Goal: Task Accomplishment & Management: Manage account settings

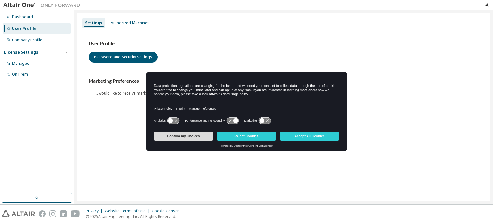
click at [193, 137] on button "Confirm my Choices" at bounding box center [183, 136] width 59 height 9
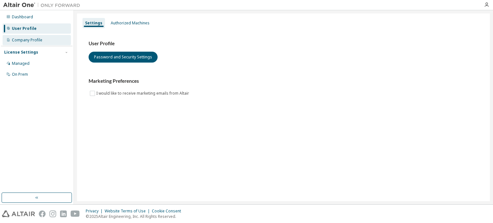
click at [40, 41] on div "Company Profile" at bounding box center [27, 40] width 30 height 5
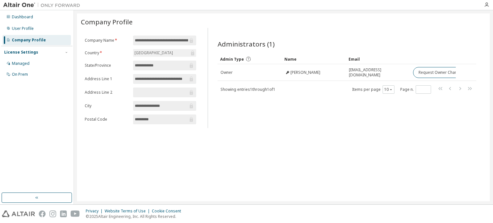
click at [183, 41] on input "**********" at bounding box center [161, 40] width 53 height 6
click at [181, 38] on input "**********" at bounding box center [161, 40] width 53 height 6
drag, startPoint x: 251, startPoint y: 91, endPoint x: 286, endPoint y: 90, distance: 35.6
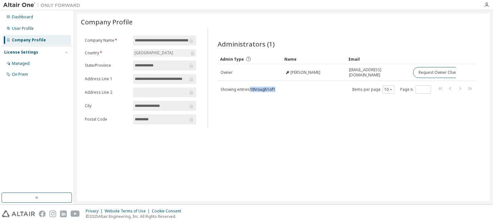
click at [286, 90] on div "Showing entries 1 through 1 of 1 Items per page 10 Page n. *" at bounding box center [347, 89] width 259 height 9
click at [23, 34] on div "Dashboard User Profile Company Profile License Settings Managed On Prem" at bounding box center [37, 45] width 72 height 69
click at [24, 31] on div "User Profile" at bounding box center [37, 28] width 68 height 10
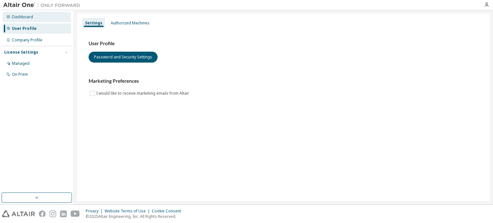
click at [29, 18] on div "Dashboard" at bounding box center [22, 16] width 21 height 5
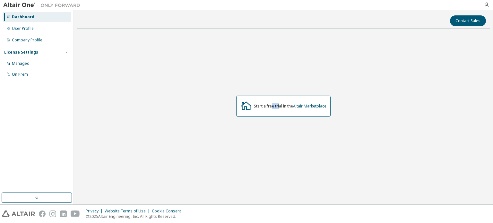
drag, startPoint x: 275, startPoint y: 107, endPoint x: 281, endPoint y: 107, distance: 6.4
click at [280, 107] on div "Start a free trial in the Altair Marketplace" at bounding box center [290, 106] width 73 height 5
click at [281, 107] on div "Start a free trial in the Altair Marketplace" at bounding box center [290, 106] width 73 height 5
click at [46, 200] on button "button" at bounding box center [37, 198] width 70 height 10
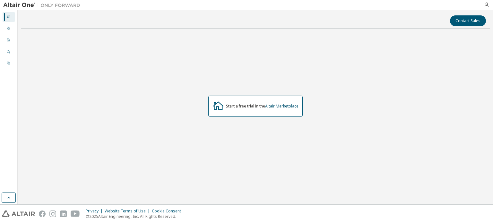
click at [10, 208] on div "Privacy Website Terms of Use Cookie Consent © 2025 Altair Engineering, Inc. All…" at bounding box center [246, 214] width 493 height 18
click at [12, 198] on button "button" at bounding box center [9, 198] width 14 height 10
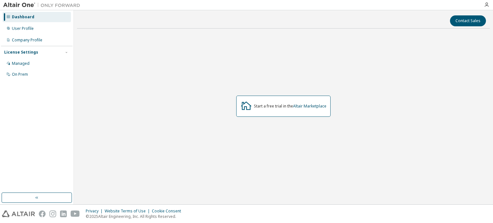
click at [23, 6] on img at bounding box center [43, 5] width 80 height 6
drag, startPoint x: 266, startPoint y: 107, endPoint x: 270, endPoint y: 107, distance: 3.5
click at [270, 107] on div "Start a free trial in the Altair Marketplace" at bounding box center [290, 106] width 73 height 5
click at [32, 31] on div "User Profile" at bounding box center [23, 28] width 22 height 5
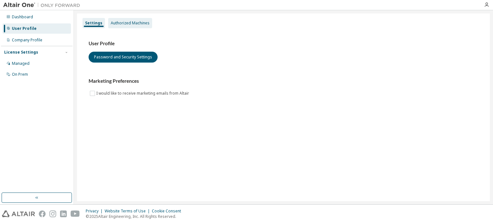
click at [136, 25] on div "Authorized Machines" at bounding box center [130, 23] width 39 height 5
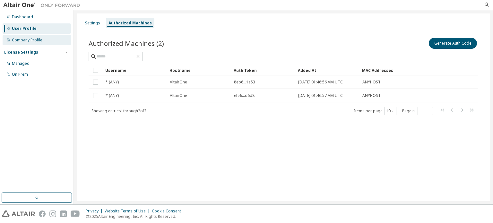
click at [26, 41] on div "Company Profile" at bounding box center [27, 40] width 30 height 5
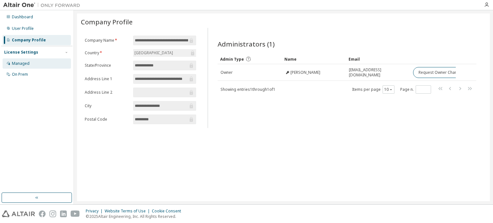
click at [25, 66] on div "Managed" at bounding box center [37, 63] width 68 height 10
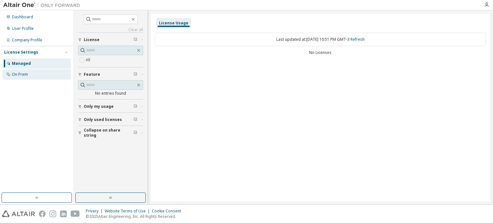
click at [31, 74] on div "On Prem" at bounding box center [37, 74] width 68 height 10
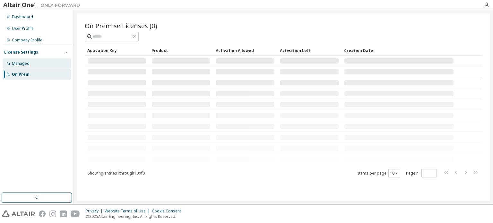
click at [29, 63] on div "Managed" at bounding box center [37, 63] width 68 height 10
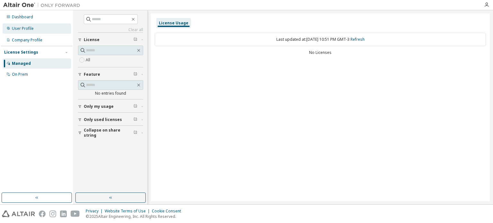
click at [30, 29] on div "User Profile" at bounding box center [23, 28] width 22 height 5
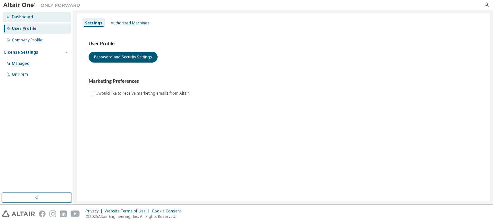
click at [30, 18] on div "Dashboard" at bounding box center [22, 16] width 21 height 5
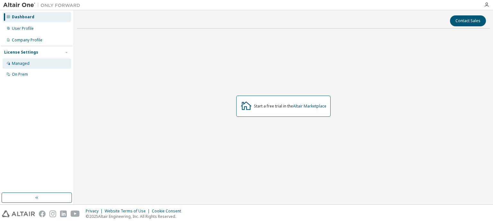
click at [27, 67] on div "Managed" at bounding box center [37, 63] width 68 height 10
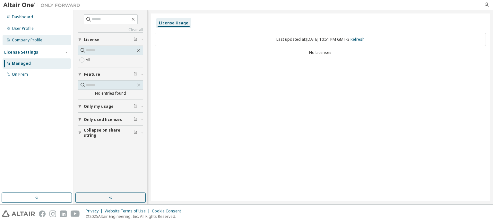
click at [27, 42] on div "Company Profile" at bounding box center [27, 40] width 30 height 5
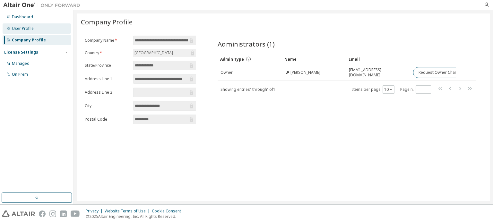
click at [29, 33] on div "User Profile" at bounding box center [37, 28] width 68 height 10
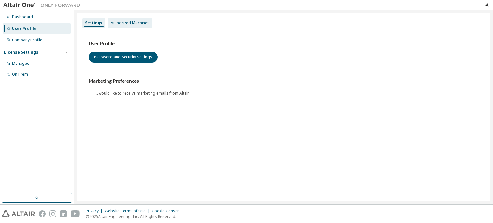
click at [140, 20] on div "Authorized Machines" at bounding box center [130, 23] width 44 height 10
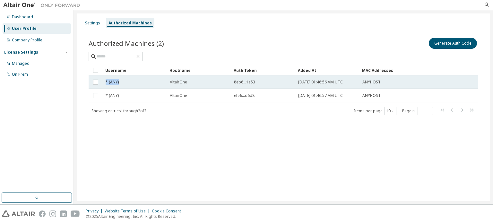
drag, startPoint x: 106, startPoint y: 81, endPoint x: 130, endPoint y: 81, distance: 24.1
click at [130, 81] on div "* (ANY)" at bounding box center [135, 82] width 58 height 5
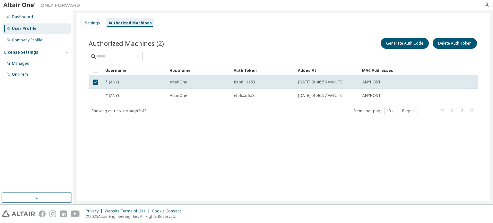
click at [130, 81] on div "* (ANY)" at bounding box center [135, 82] width 58 height 5
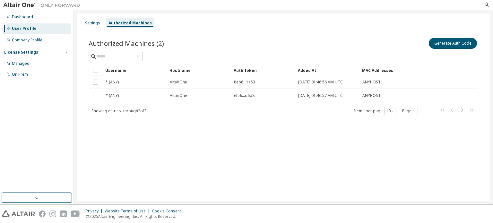
click at [131, 81] on div "* (ANY)" at bounding box center [135, 82] width 58 height 5
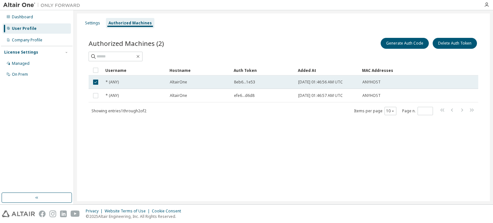
click at [235, 82] on span "8eb6...1e53" at bounding box center [244, 82] width 21 height 5
click at [363, 81] on span "ANYHOST" at bounding box center [371, 82] width 18 height 5
click at [393, 85] on td "ANYHOST" at bounding box center [386, 81] width 54 height 13
click at [391, 83] on div "ANYHOST" at bounding box center [386, 82] width 48 height 5
drag, startPoint x: 364, startPoint y: 80, endPoint x: 381, endPoint y: 81, distance: 17.0
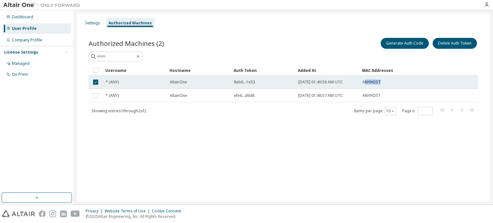
click at [381, 81] on div "ANYHOST" at bounding box center [386, 82] width 48 height 5
click at [381, 83] on div "ANYHOST" at bounding box center [386, 82] width 48 height 5
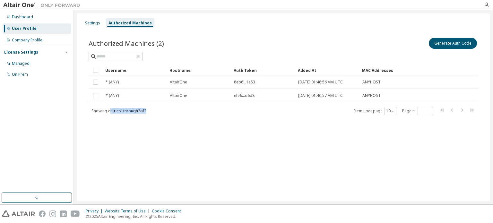
drag, startPoint x: 111, startPoint y: 113, endPoint x: 169, endPoint y: 114, distance: 57.8
click at [169, 114] on div "Showing entries 1 through 2 of 2 Items per page 10 Page n. *" at bounding box center [284, 110] width 390 height 9
click at [167, 115] on div "Authorized Machines (2) Generate Auth Code Clear Load Save Save As Field Operat…" at bounding box center [283, 80] width 405 height 103
click at [86, 27] on div "Settings" at bounding box center [92, 23] width 20 height 10
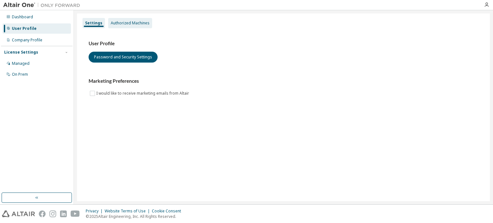
click at [123, 24] on div "Authorized Machines" at bounding box center [130, 23] width 39 height 5
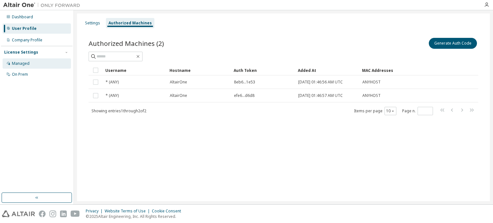
click at [29, 63] on div "Managed" at bounding box center [21, 63] width 18 height 5
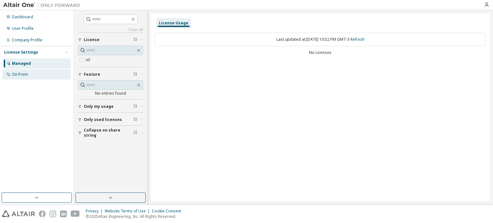
click at [31, 75] on div "On Prem" at bounding box center [37, 74] width 68 height 10
click at [42, 40] on div "Company Profile" at bounding box center [37, 40] width 68 height 10
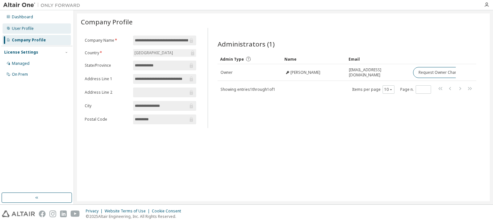
click at [38, 28] on div "User Profile" at bounding box center [37, 28] width 68 height 10
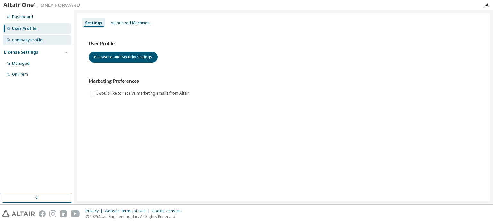
click at [38, 37] on div "Company Profile" at bounding box center [37, 40] width 68 height 10
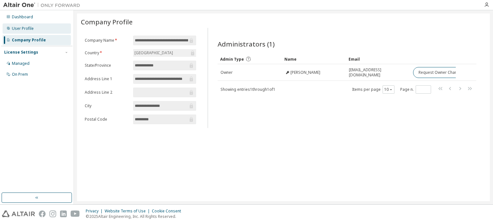
click at [40, 29] on div "User Profile" at bounding box center [37, 28] width 68 height 10
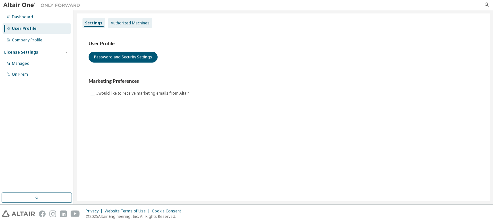
click at [123, 20] on div "Authorized Machines" at bounding box center [130, 23] width 44 height 10
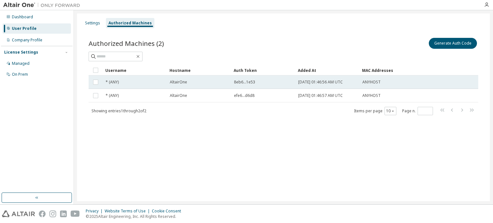
click at [155, 85] on td "* (ANY)" at bounding box center [135, 81] width 64 height 13
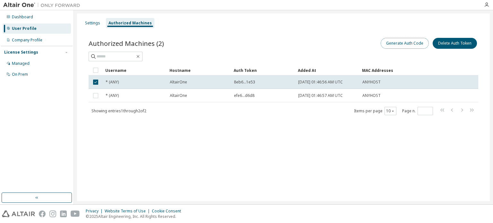
click at [408, 45] on button "Generate Auth Code" at bounding box center [405, 43] width 48 height 11
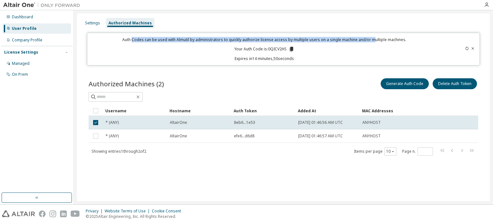
drag, startPoint x: 135, startPoint y: 39, endPoint x: 373, endPoint y: 38, distance: 238.4
click at [373, 38] on p "Auth Codes can be used with Almutil by administrators to quickly authorize lice…" at bounding box center [264, 39] width 346 height 5
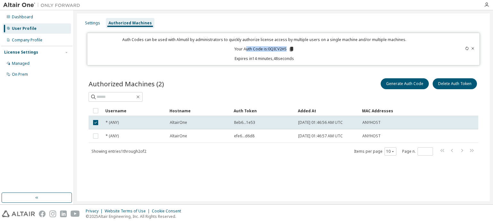
click at [307, 46] on div "Auth Codes can be used with Almutil by administrators to quickly authorize lice…" at bounding box center [264, 49] width 346 height 24
click at [266, 50] on p "Your Auth Code is: 0QICV2HS" at bounding box center [264, 49] width 60 height 6
drag, startPoint x: 247, startPoint y: 62, endPoint x: 302, endPoint y: 56, distance: 55.1
click at [302, 56] on div "Auth Codes can be used with Almutil by administrators to quickly authorize lice…" at bounding box center [283, 49] width 393 height 33
click at [302, 57] on p "Expires in 14 minutes, 47 seconds" at bounding box center [264, 58] width 346 height 5
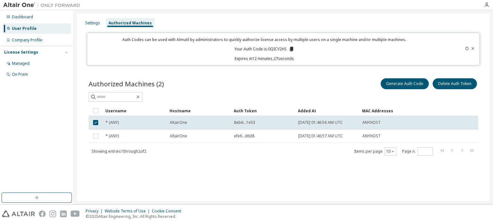
click at [269, 49] on p "Your Auth Code is: 0QICV2HS" at bounding box center [264, 49] width 60 height 6
click at [291, 49] on icon at bounding box center [291, 49] width 4 height 4
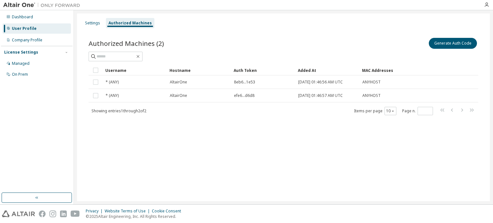
click at [132, 163] on div "Settings Authorized Machines Authorized Machines (2) Generate Auth Code Clear L…" at bounding box center [283, 107] width 413 height 188
click at [29, 67] on div "Managed" at bounding box center [37, 63] width 68 height 10
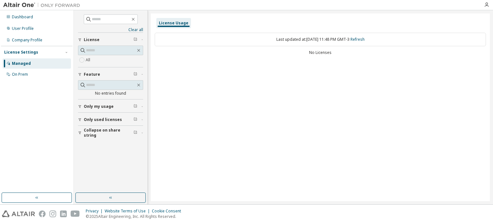
click at [100, 106] on span "Only my usage" at bounding box center [99, 106] width 30 height 5
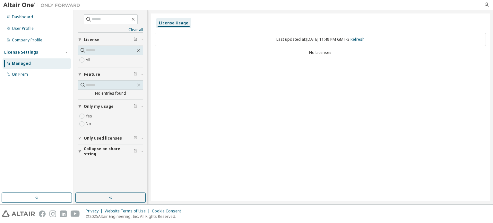
click at [99, 108] on button "Only my usage" at bounding box center [110, 106] width 65 height 14
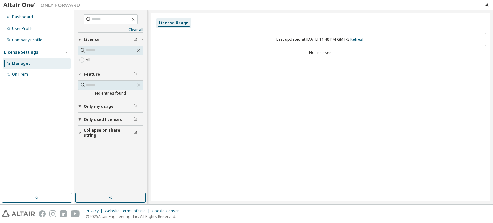
click at [99, 118] on span "Only used licenses" at bounding box center [103, 119] width 38 height 5
click at [105, 119] on span "Only used licenses" at bounding box center [103, 119] width 38 height 5
click at [103, 127] on button "Collapse on share string" at bounding box center [110, 133] width 65 height 14
click at [105, 130] on span "Collapse on share string" at bounding box center [109, 133] width 50 height 10
click at [107, 132] on span "Collapse on share string" at bounding box center [109, 133] width 50 height 10
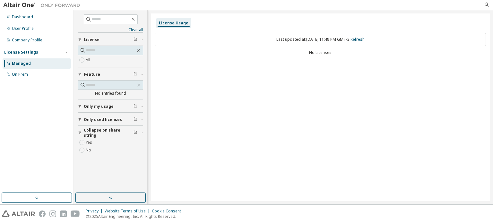
click at [107, 132] on span "Collapse on share string" at bounding box center [109, 133] width 50 height 10
click at [137, 34] on button "License" at bounding box center [110, 40] width 65 height 14
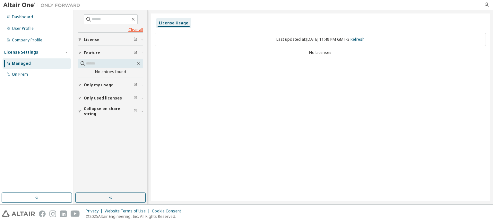
click at [138, 30] on link "Clear all" at bounding box center [110, 29] width 65 height 5
click at [116, 40] on div "License" at bounding box center [112, 39] width 57 height 5
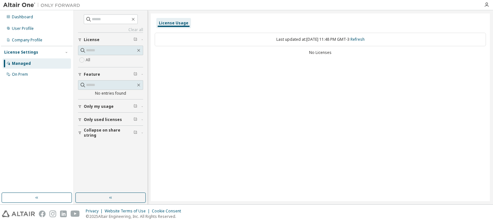
click at [107, 40] on div "License" at bounding box center [112, 39] width 57 height 5
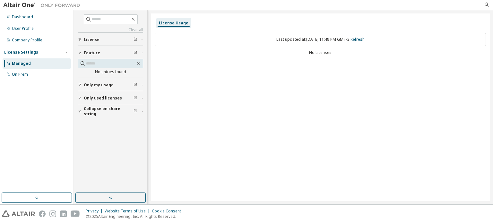
click at [104, 54] on div "Feature" at bounding box center [112, 52] width 57 height 5
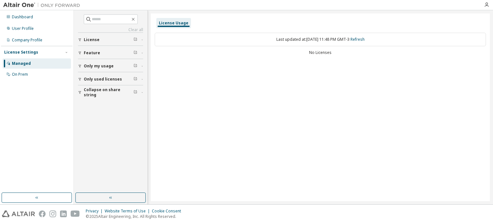
click at [268, 47] on div "Last updated at: [DATE] 11:48 PM GMT-3 Refresh No Licenses" at bounding box center [320, 44] width 331 height 31
drag, startPoint x: 302, startPoint y: 47, endPoint x: 366, endPoint y: 48, distance: 64.2
click at [366, 48] on div "Last updated at: [DATE] 11:48 PM GMT-3 Refresh No Licenses" at bounding box center [320, 44] width 331 height 31
drag, startPoint x: 299, startPoint y: 53, endPoint x: 349, endPoint y: 52, distance: 50.4
click at [349, 52] on div "No Licenses" at bounding box center [320, 52] width 331 height 5
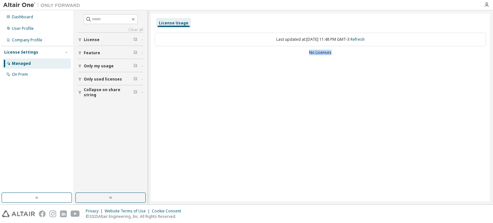
click at [349, 52] on div "No Licenses" at bounding box center [320, 52] width 331 height 5
click at [364, 39] on link "Refresh" at bounding box center [357, 39] width 14 height 5
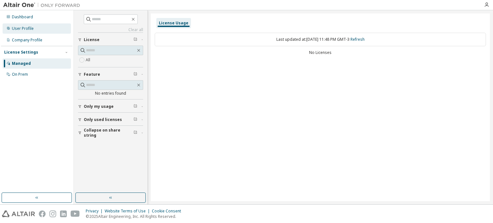
click at [40, 32] on div "User Profile" at bounding box center [37, 28] width 68 height 10
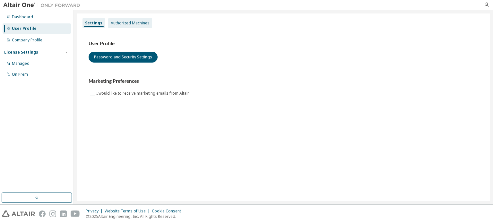
click at [141, 21] on div "Authorized Machines" at bounding box center [130, 23] width 39 height 5
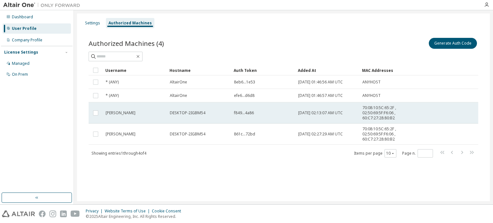
click at [281, 113] on div "f849...4a86" at bounding box center [263, 112] width 58 height 5
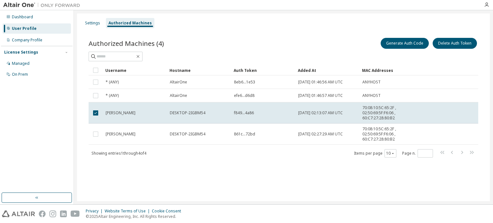
click at [281, 113] on div "f849...4a86" at bounding box center [263, 112] width 58 height 5
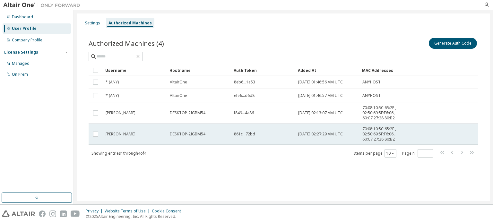
click at [268, 132] on div "861c...72bd" at bounding box center [263, 134] width 58 height 5
click at [267, 132] on div "861c...72bd" at bounding box center [263, 134] width 58 height 5
drag, startPoint x: 107, startPoint y: 135, endPoint x: 117, endPoint y: 135, distance: 10.9
click at [117, 135] on span "[PERSON_NAME]" at bounding box center [121, 134] width 30 height 5
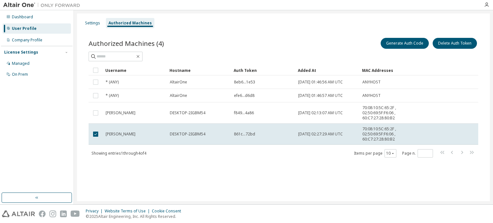
click at [117, 135] on span "[PERSON_NAME]" at bounding box center [121, 134] width 30 height 5
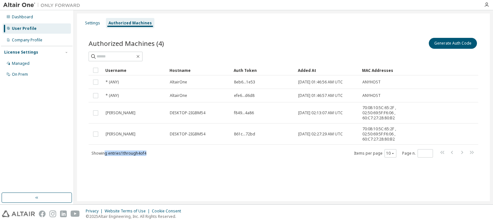
drag, startPoint x: 104, startPoint y: 155, endPoint x: 153, endPoint y: 152, distance: 49.2
click at [153, 152] on div "Showing entries 1 through 4 of 4 Items per page 10 Page n. *" at bounding box center [284, 153] width 390 height 9
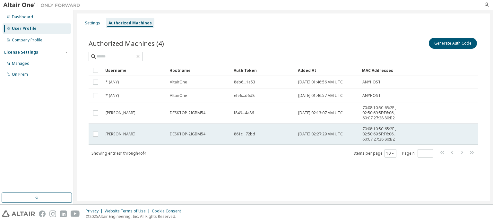
click at [222, 133] on div "DESKTOP-2IGBM54" at bounding box center [199, 134] width 58 height 5
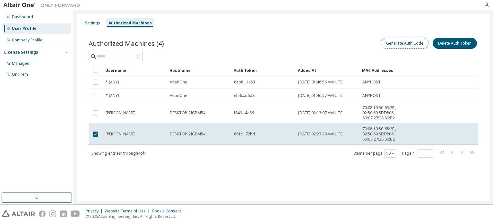
click at [391, 45] on button "Generate Auth Code" at bounding box center [405, 43] width 48 height 11
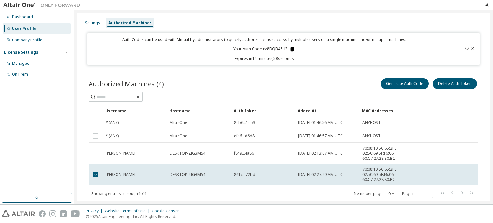
click at [290, 50] on icon at bounding box center [292, 49] width 4 height 4
click at [389, 24] on div "Settings Authorized Machines" at bounding box center [283, 23] width 405 height 12
click at [473, 11] on div "Settings Authorized Machines Auth Codes can be used with Almutil by administrat…" at bounding box center [283, 107] width 419 height 194
